Goal: Find contact information: Find contact information

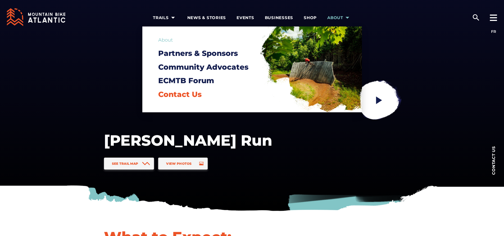
click at [184, 94] on span "Contact Us" at bounding box center [179, 94] width 43 height 9
